Goal: Information Seeking & Learning: Learn about a topic

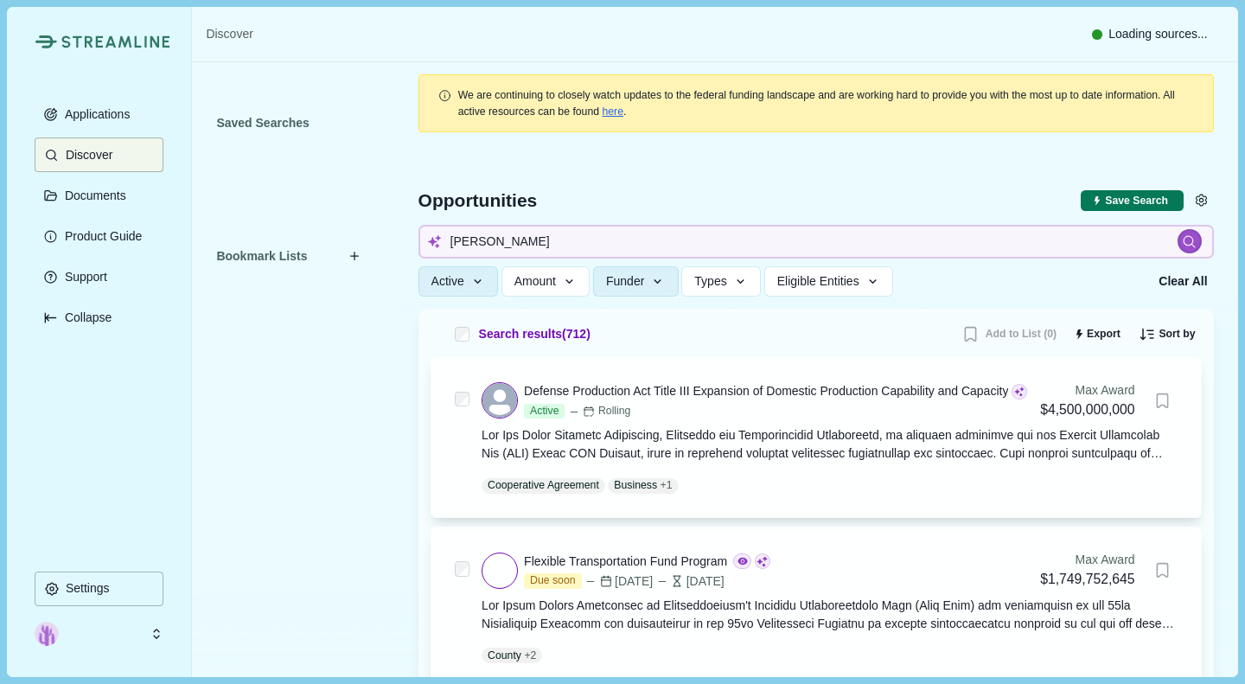
type input "JOB"
type input "JOBS"
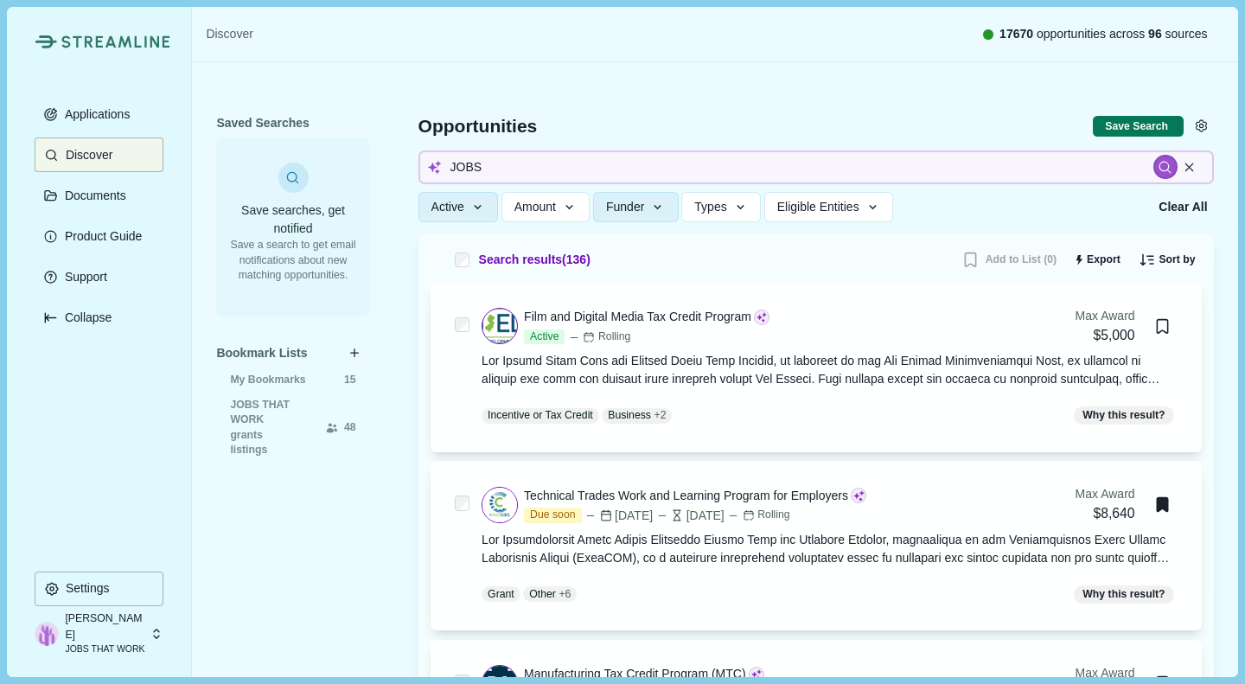
scroll to position [74, 0]
click at [650, 210] on icon "button" at bounding box center [658, 209] width 16 height 16
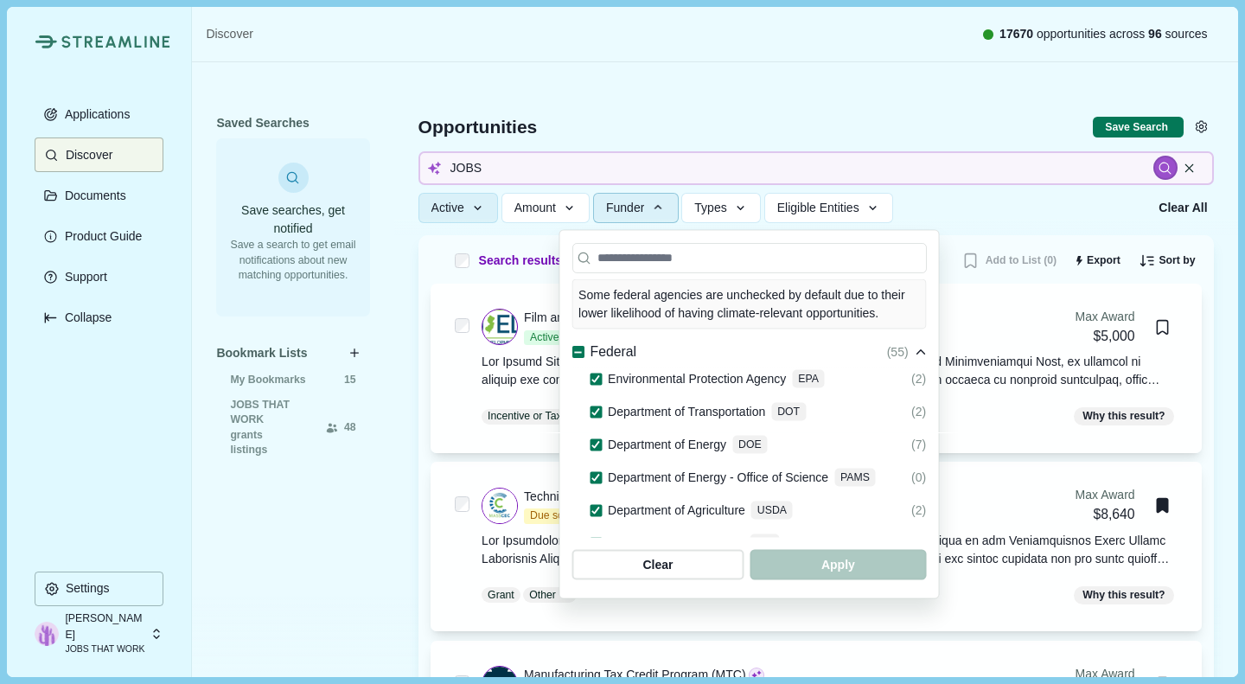
click at [573, 348] on icon at bounding box center [578, 353] width 10 height 10
click at [573, 349] on icon at bounding box center [578, 353] width 10 height 8
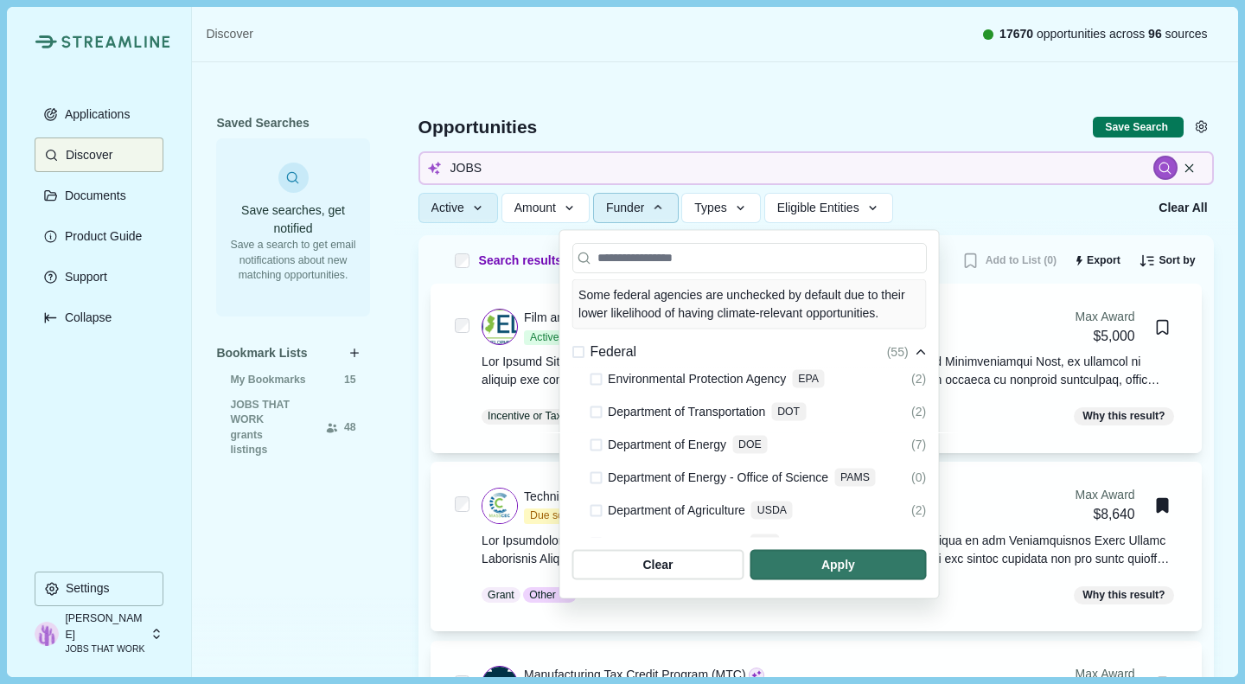
click at [926, 561] on span "button" at bounding box center [839, 565] width 176 height 30
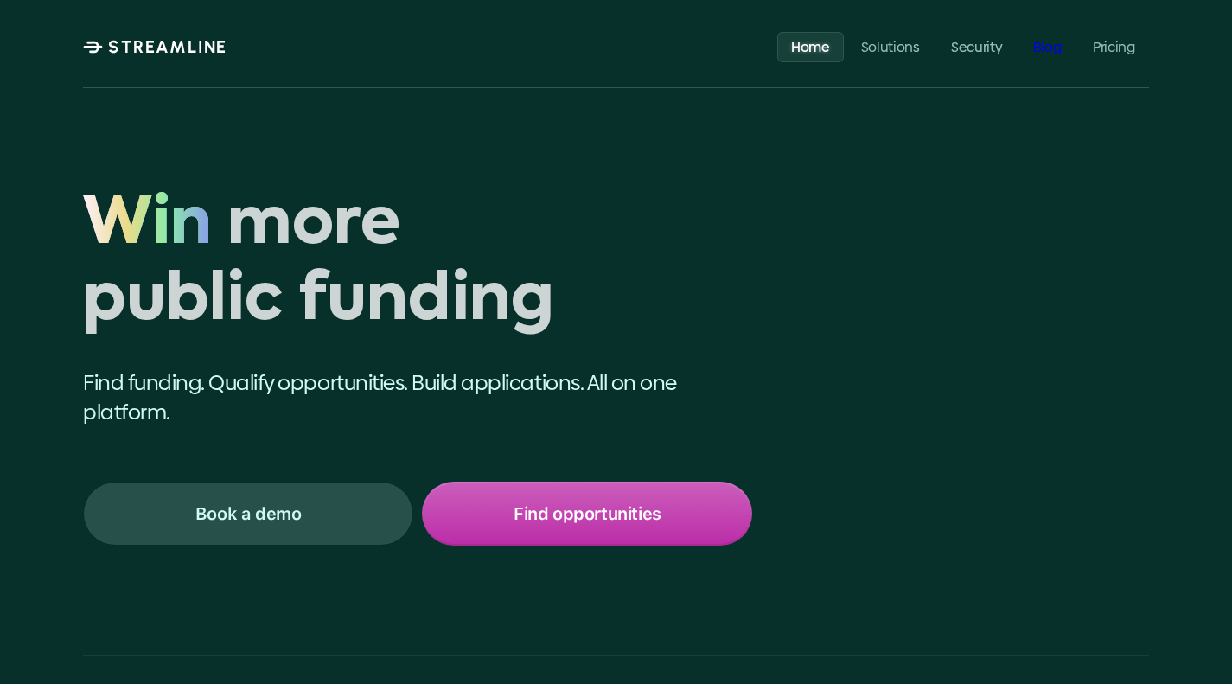
click at [1048, 41] on p "Blog" at bounding box center [1048, 46] width 29 height 16
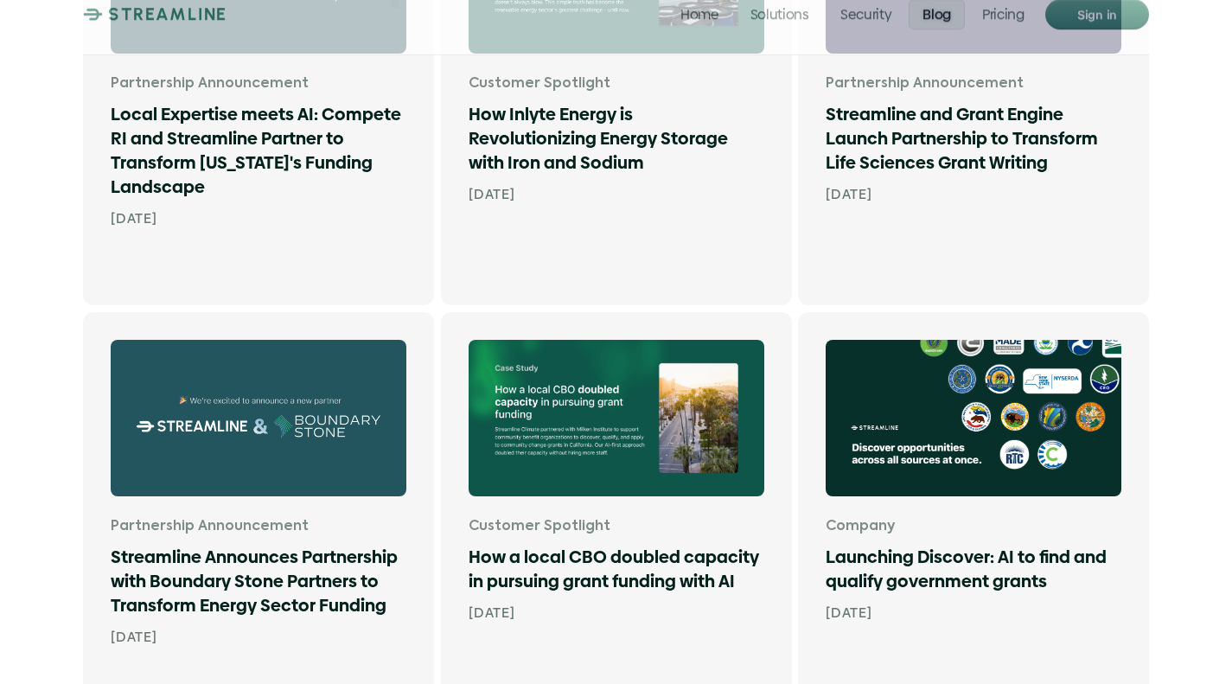
scroll to position [867, 0]
